Goal: Information Seeking & Learning: Learn about a topic

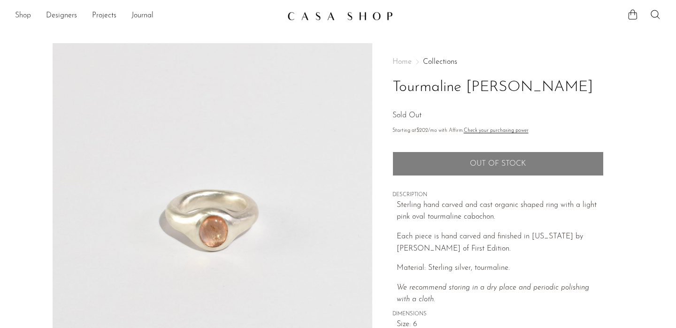
click at [25, 13] on link "Shop" at bounding box center [23, 16] width 16 height 12
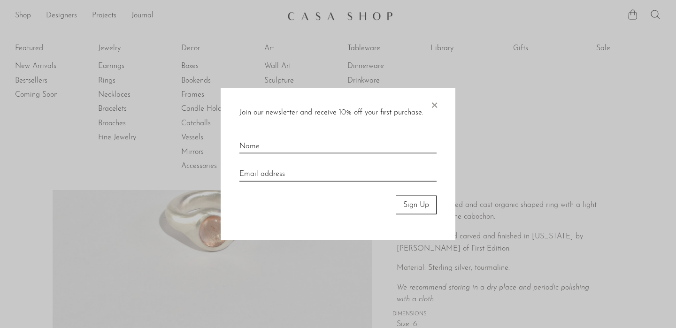
click at [435, 99] on span "×" at bounding box center [433, 103] width 9 height 30
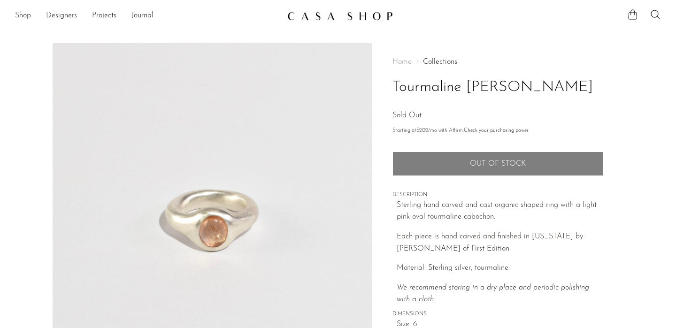
click at [23, 16] on link "Shop" at bounding box center [23, 16] width 16 height 12
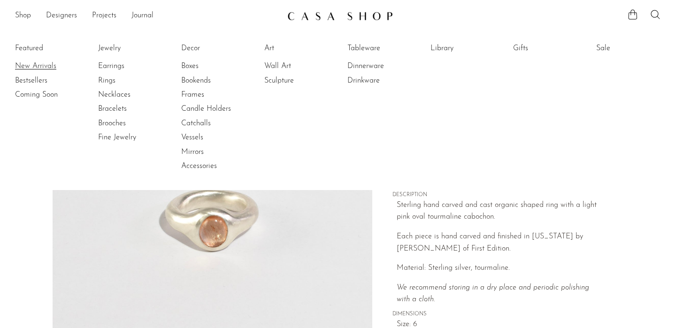
click at [32, 66] on link "New Arrivals" at bounding box center [50, 66] width 70 height 10
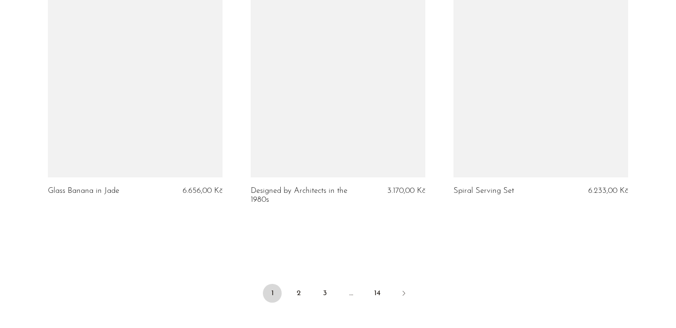
scroll to position [3323, 0]
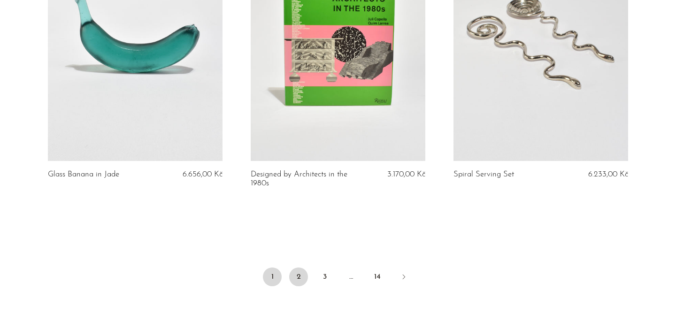
click at [297, 286] on link "2" at bounding box center [298, 276] width 19 height 19
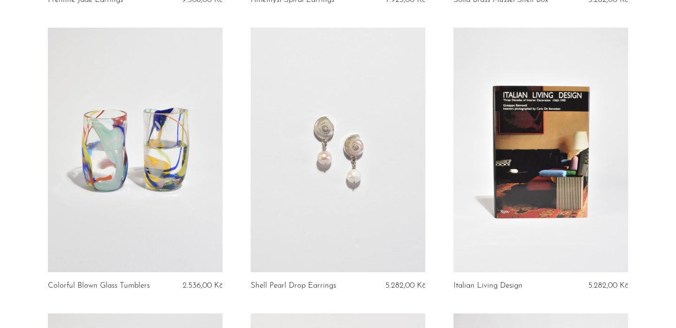
scroll to position [2634, 0]
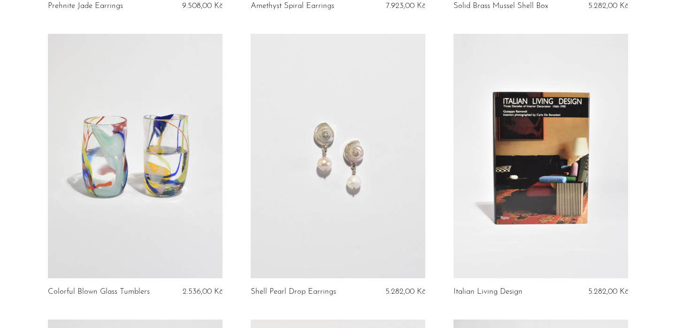
click at [564, 180] on link at bounding box center [540, 156] width 175 height 244
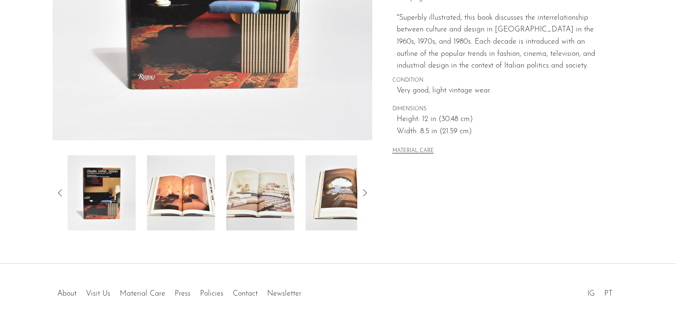
scroll to position [283, 0]
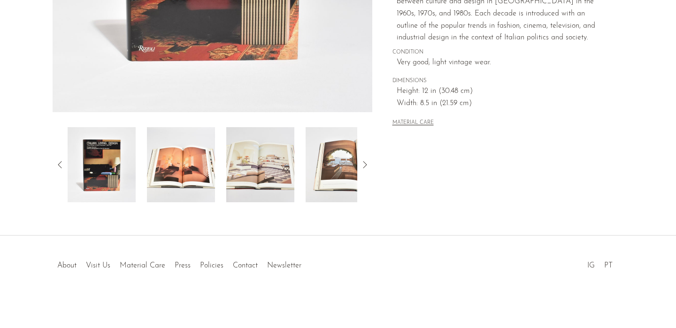
click at [202, 175] on img at bounding box center [181, 164] width 68 height 75
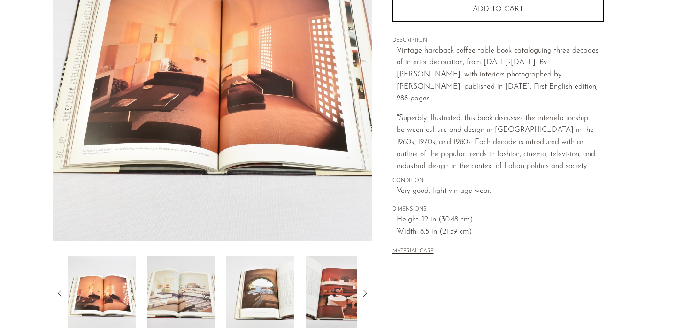
scroll to position [131, 0]
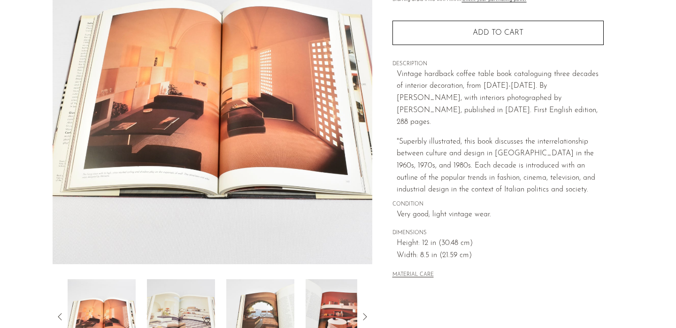
click at [178, 312] on img at bounding box center [181, 316] width 68 height 75
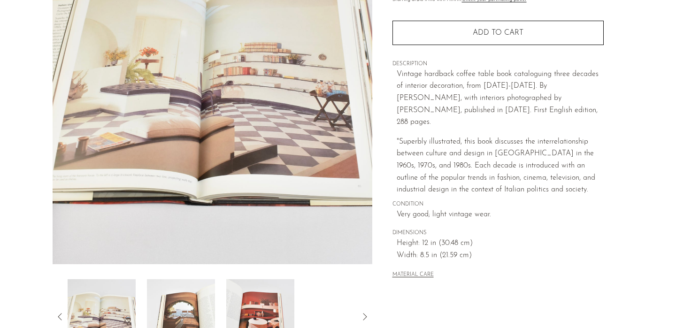
click at [193, 308] on img at bounding box center [181, 316] width 68 height 75
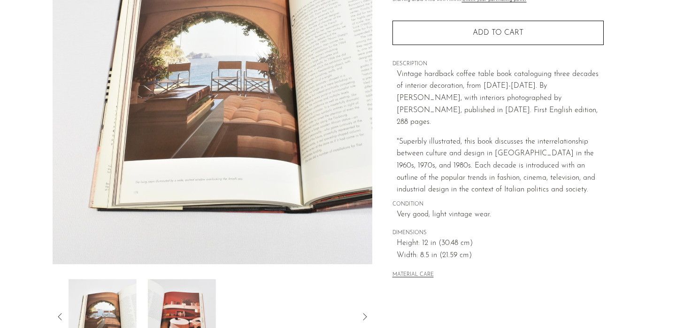
click at [193, 308] on img at bounding box center [182, 316] width 68 height 75
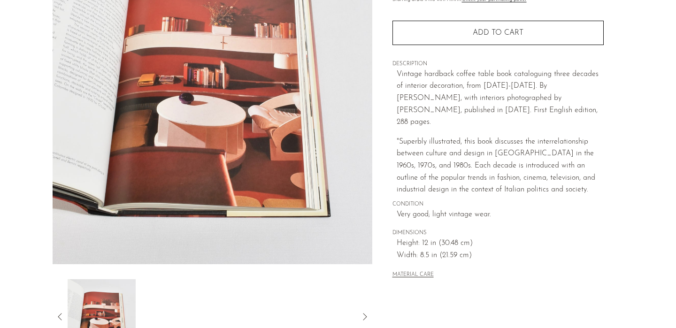
click at [61, 320] on icon at bounding box center [59, 316] width 11 height 11
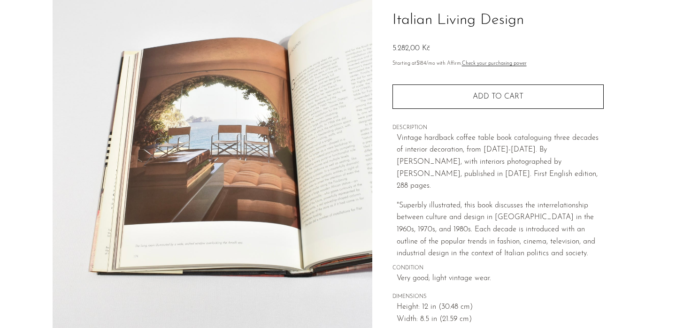
scroll to position [28, 0]
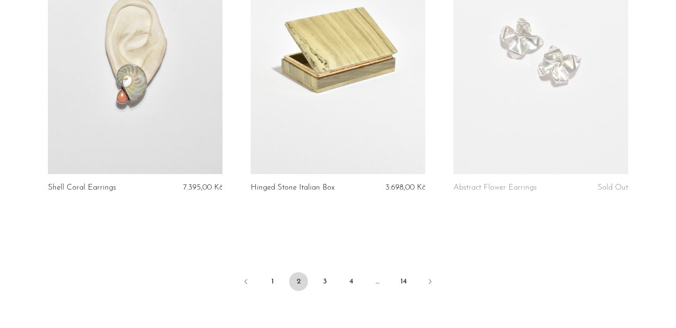
scroll to position [3309, 0]
click at [327, 282] on link "3" at bounding box center [324, 282] width 19 height 19
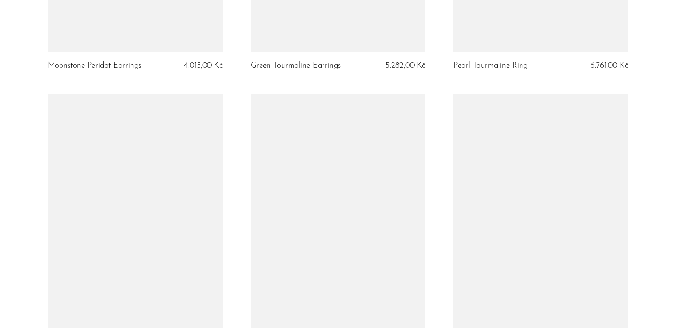
scroll to position [3188, 0]
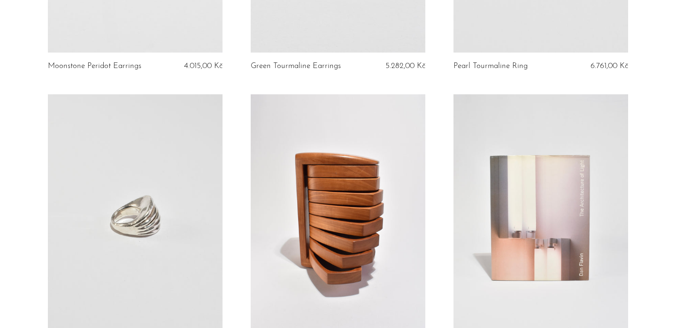
click at [552, 223] on link at bounding box center [540, 216] width 175 height 244
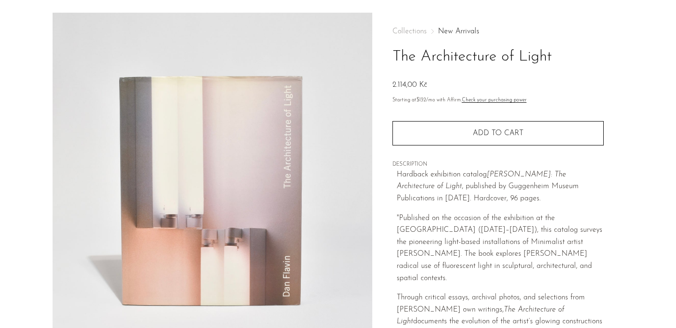
scroll to position [30, 0]
